Goal: Information Seeking & Learning: Learn about a topic

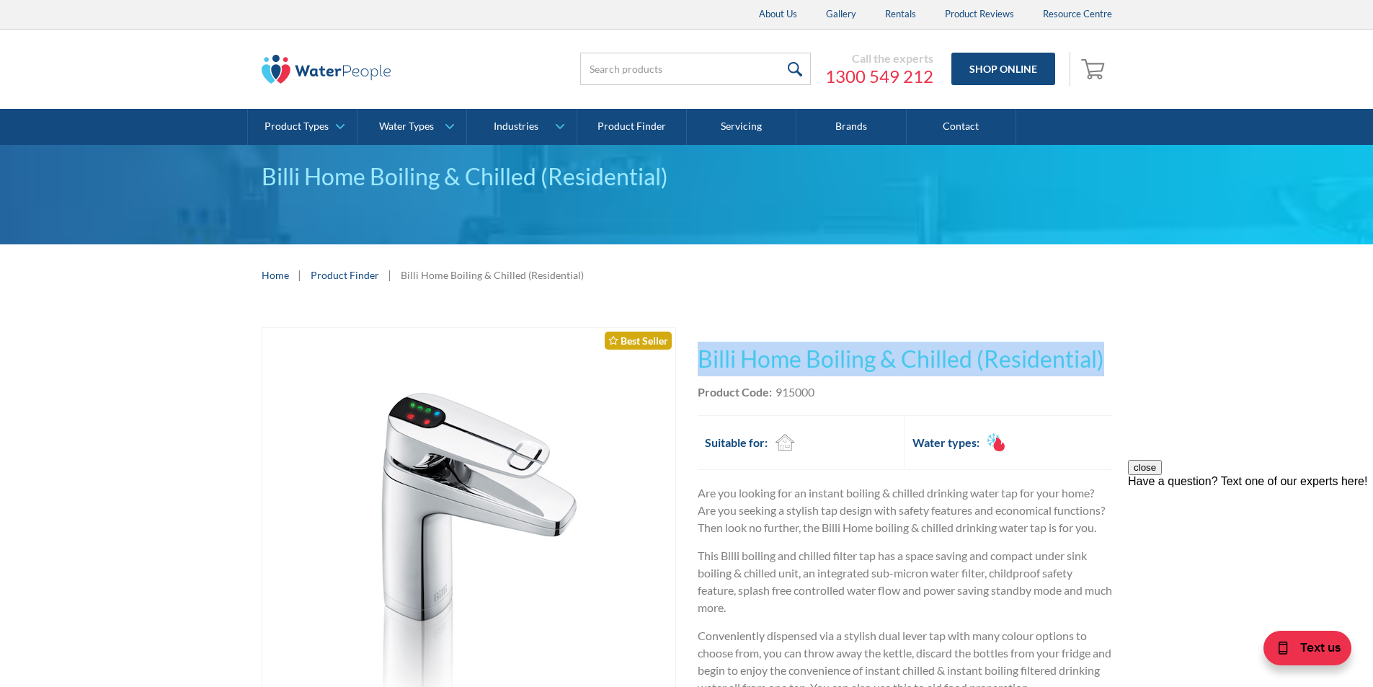
drag, startPoint x: 1082, startPoint y: 355, endPoint x: 699, endPoint y: 355, distance: 382.7
click at [699, 355] on h1 "Billi Home Boiling & Chilled (Residential)" at bounding box center [905, 359] width 414 height 35
copy h1 "Billi Home Boiling & Chilled (Residential)"
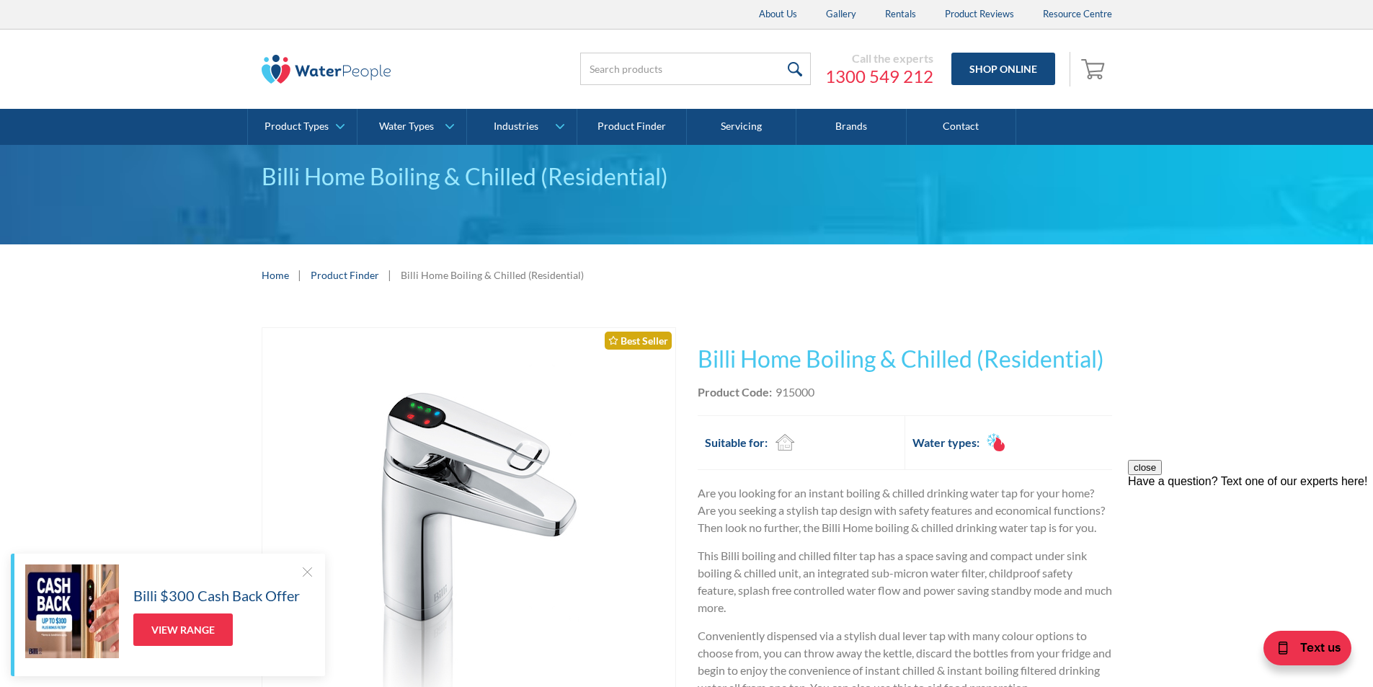
click at [829, 395] on div "Product Code: 915000" at bounding box center [905, 391] width 414 height 17
drag, startPoint x: 819, startPoint y: 388, endPoint x: 776, endPoint y: 392, distance: 43.4
click at [776, 392] on div "Product Code: 915000" at bounding box center [905, 391] width 414 height 17
copy div "915000"
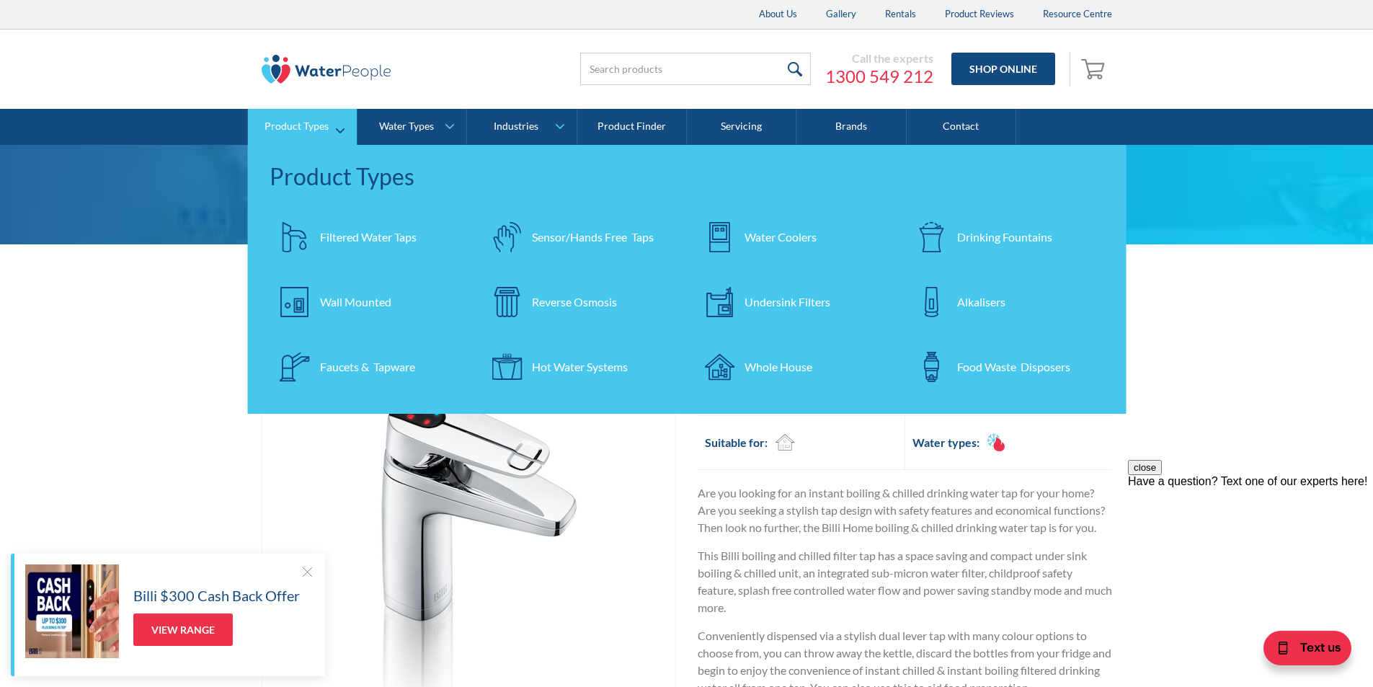
click at [390, 363] on div "Faucets & Tapware" at bounding box center [367, 366] width 95 height 17
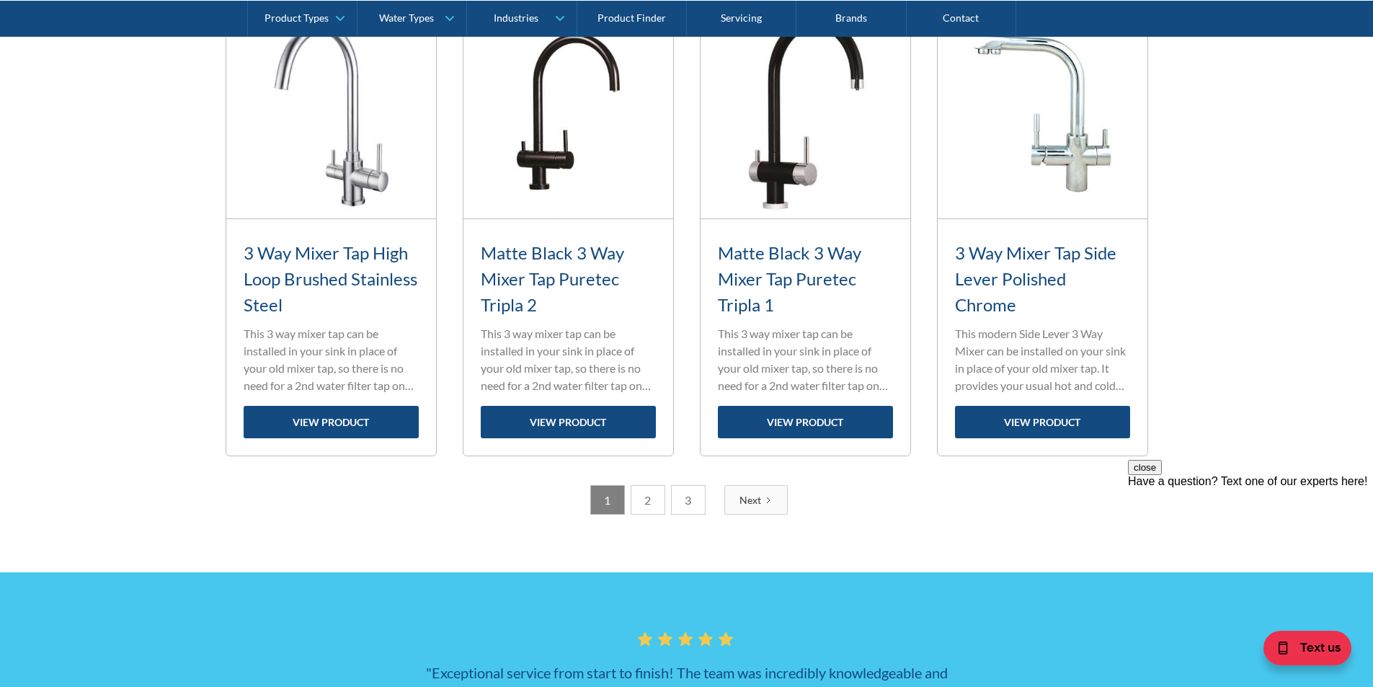
scroll to position [2158, 0]
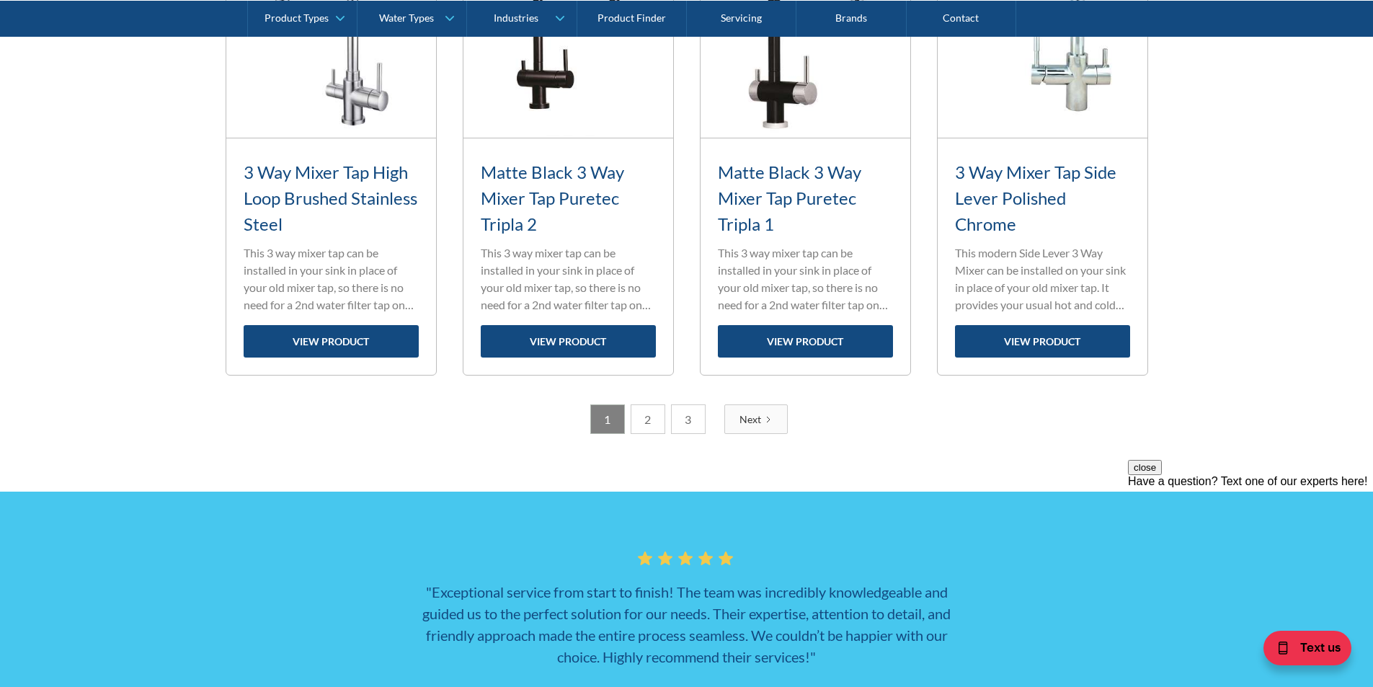
click at [652, 419] on link "2" at bounding box center [648, 419] width 35 height 30
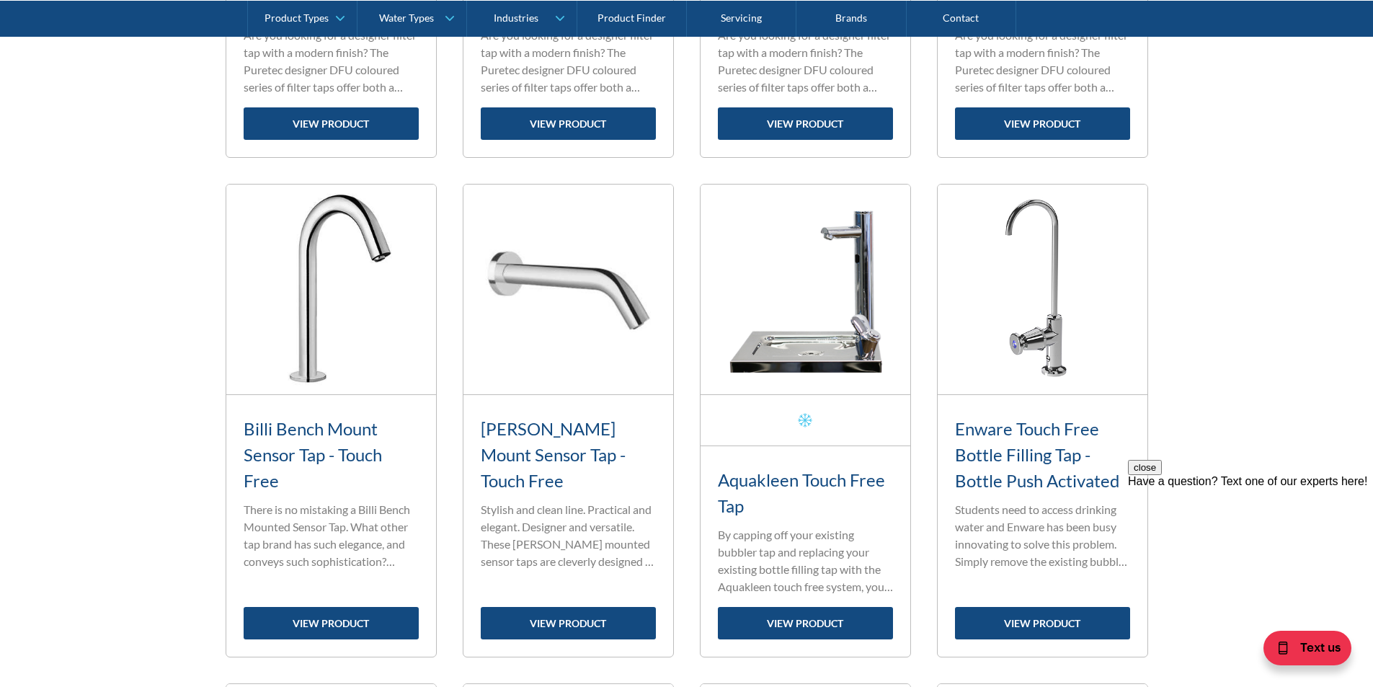
scroll to position [964, 0]
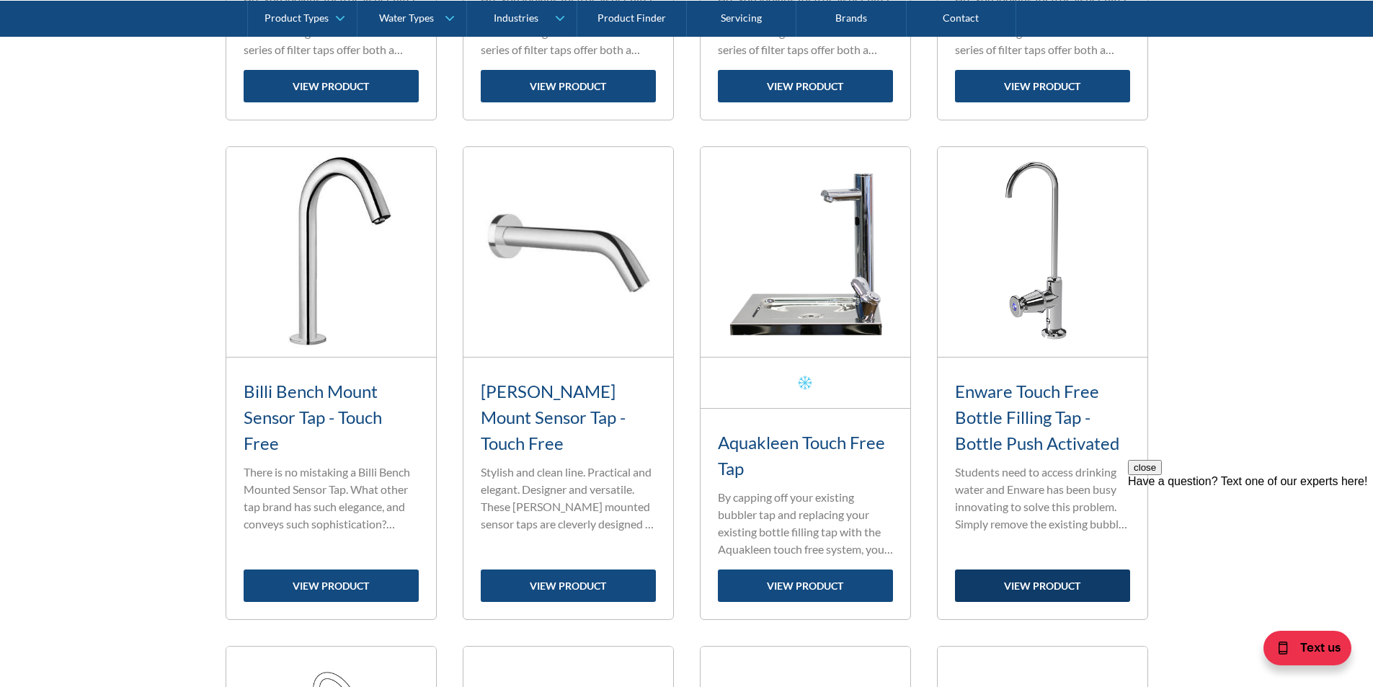
click at [1054, 582] on link "view product" at bounding box center [1042, 585] width 175 height 32
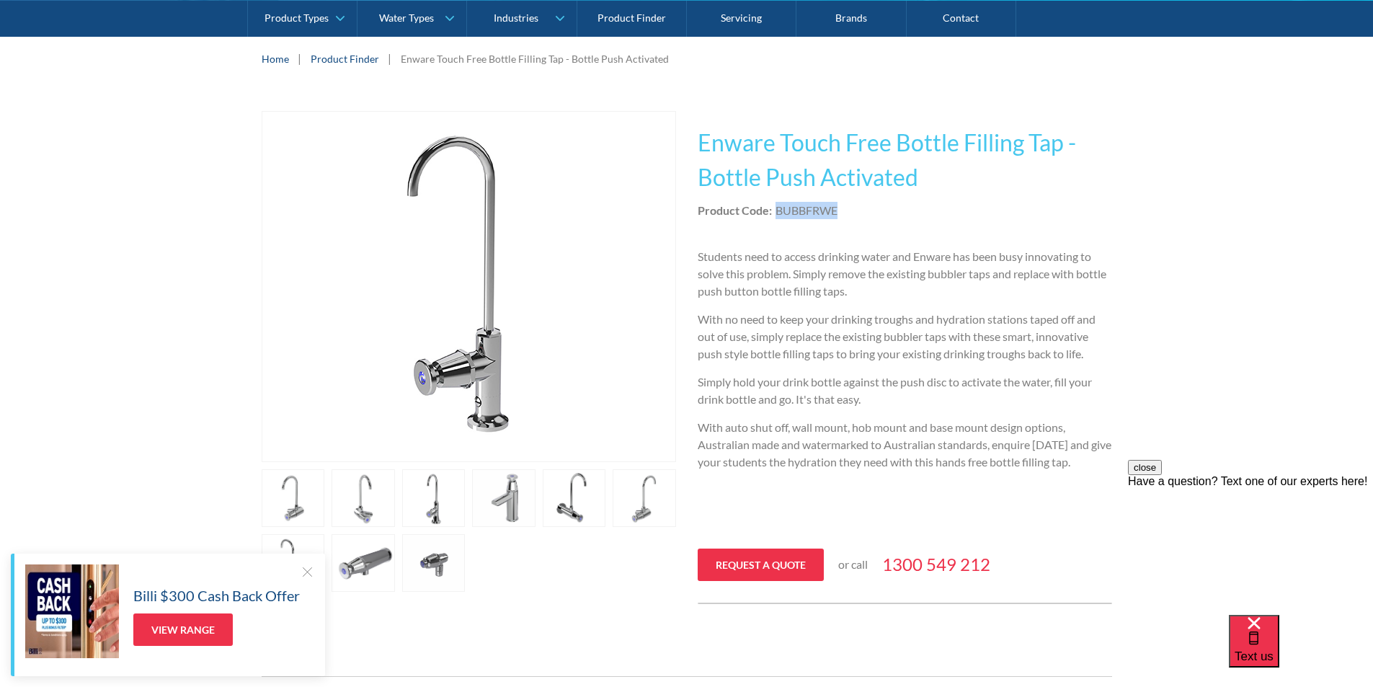
drag, startPoint x: 835, startPoint y: 210, endPoint x: 778, endPoint y: 211, distance: 56.9
click at [778, 211] on div "Product Code: BUBBFRWE" at bounding box center [905, 210] width 414 height 17
drag, startPoint x: 484, startPoint y: 314, endPoint x: 871, endPoint y: 201, distance: 403.7
click at [878, 197] on div "This tap design is included in our standard range tap options when you purchase…" at bounding box center [905, 357] width 414 height 493
drag, startPoint x: 844, startPoint y: 213, endPoint x: 778, endPoint y: 207, distance: 66.6
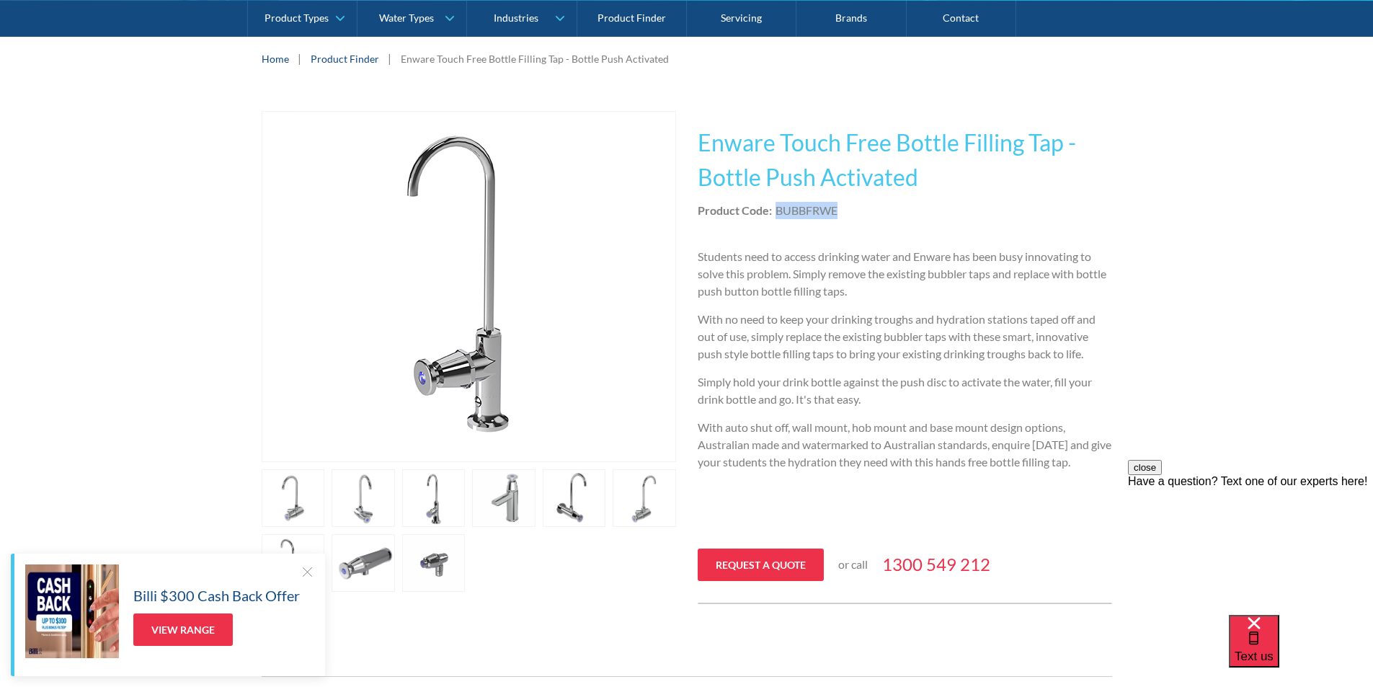
click at [778, 207] on div "Product Code: BUBBFRWE" at bounding box center [905, 210] width 414 height 17
copy div "BUBBFRWE"
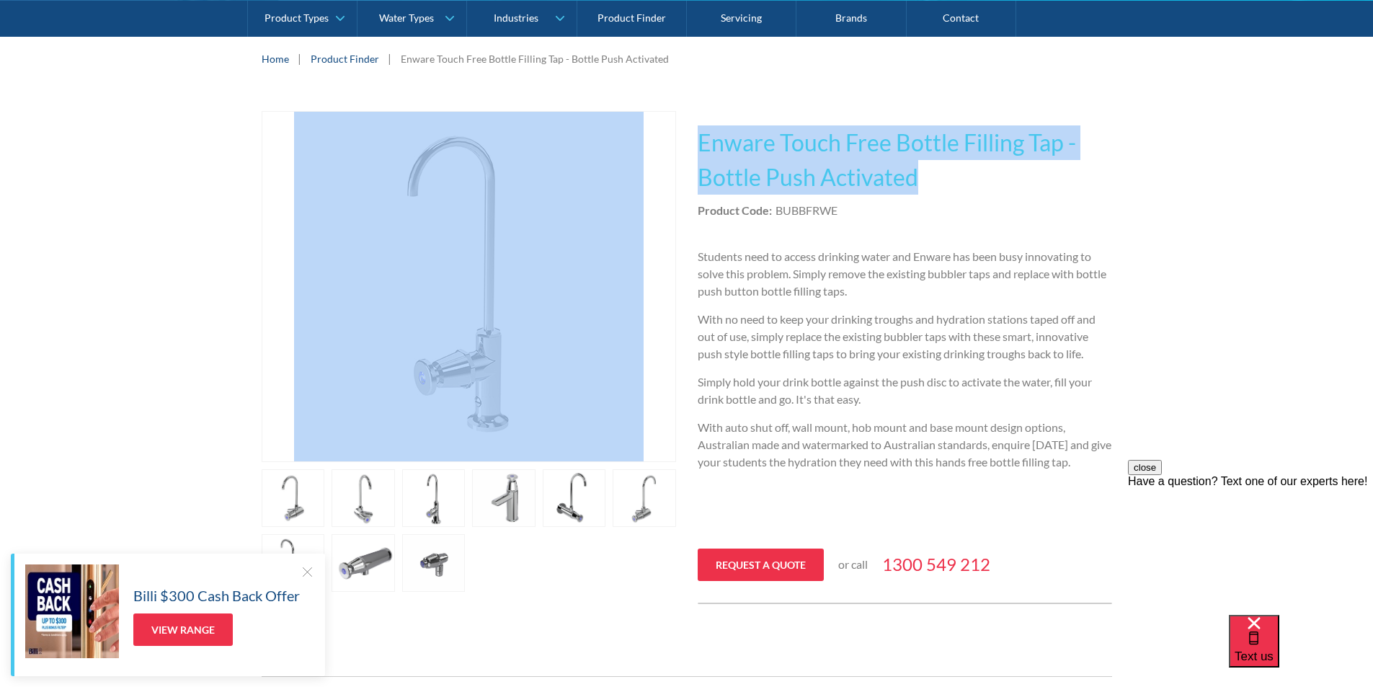
drag, startPoint x: 919, startPoint y: 173, endPoint x: 678, endPoint y: 136, distance: 243.5
click at [678, 136] on div "Play video Fits Most Brands Best Seller No items found. This tap design is incl…" at bounding box center [687, 357] width 851 height 493
copy div "Fits Most Brands Best Seller No items found. This tap design is included in our…"
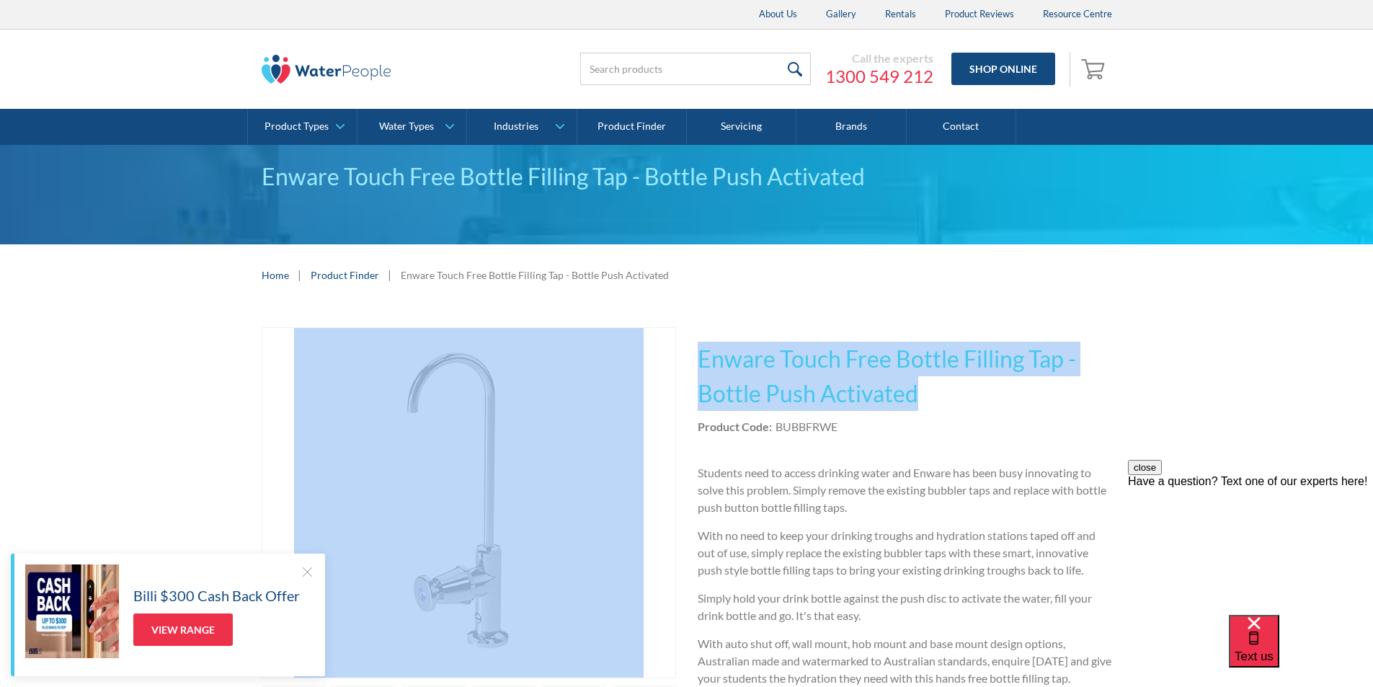
click at [797, 334] on div "This tap design is included in our standard range tap options when you purchase…" at bounding box center [905, 573] width 414 height 493
copy div "Fits Most Brands Best Seller No items found. This tap design is included in our…"
click at [980, 398] on h1 "Enware Touch Free Bottle Filling Tap - Bottle Push Activated" at bounding box center [905, 376] width 414 height 69
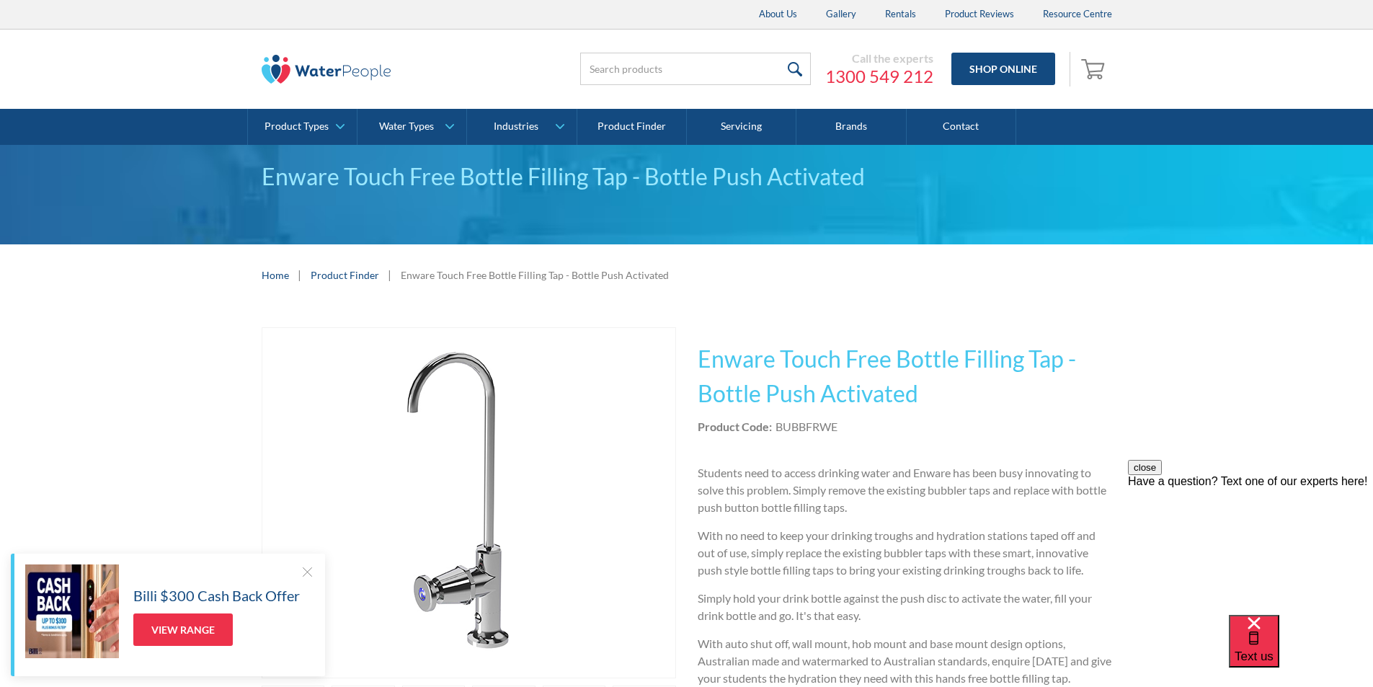
drag, startPoint x: 854, startPoint y: 376, endPoint x: 923, endPoint y: 403, distance: 73.5
click at [923, 403] on h1 "Enware Touch Free Bottle Filling Tap - Bottle Push Activated" at bounding box center [905, 376] width 414 height 69
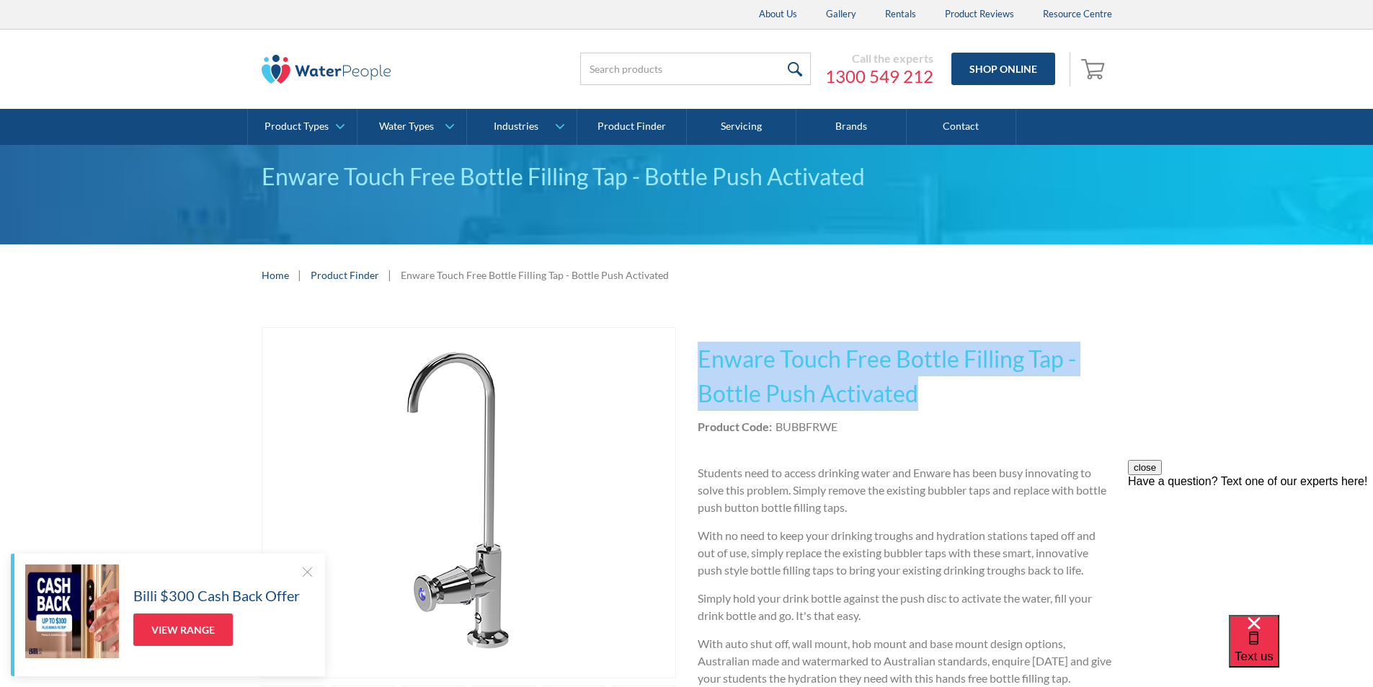
drag, startPoint x: 926, startPoint y: 395, endPoint x: 700, endPoint y: 359, distance: 229.2
click at [700, 359] on h1 "Enware Touch Free Bottle Filling Tap - Bottle Push Activated" at bounding box center [905, 376] width 414 height 69
copy h1 "Enware Touch Free Bottle Filling Tap - Bottle Push Activated"
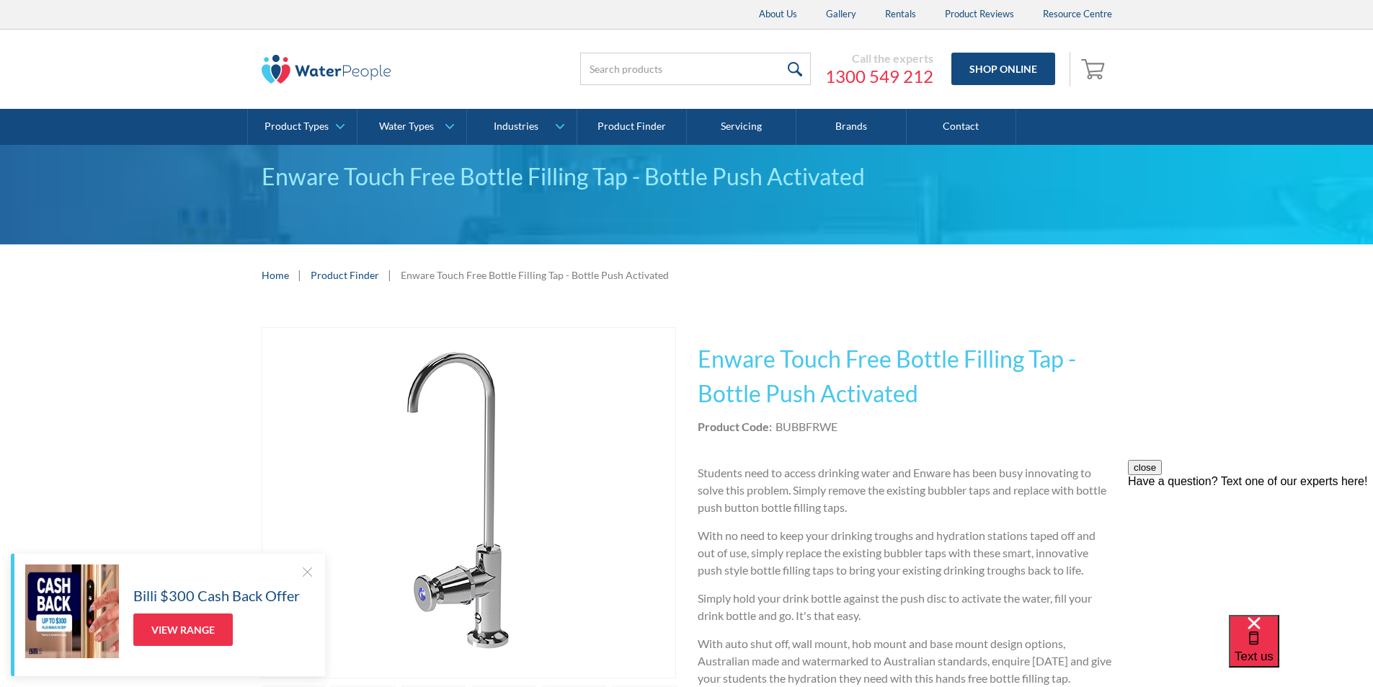
click at [845, 433] on div "Product Code: BUBBFRWE" at bounding box center [905, 426] width 414 height 17
drag, startPoint x: 841, startPoint y: 427, endPoint x: 778, endPoint y: 429, distance: 62.7
click at [778, 428] on div "Product Code: BUBBFRWE" at bounding box center [905, 426] width 414 height 17
